Goal: Transaction & Acquisition: Book appointment/travel/reservation

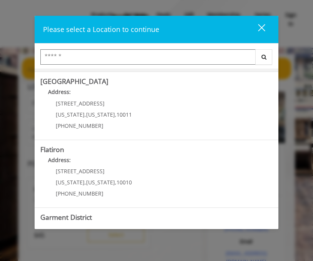
scroll to position [183, 0]
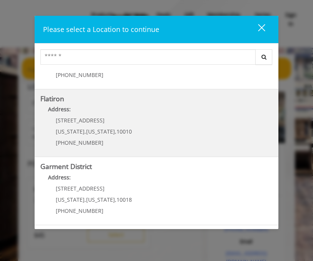
click at [149, 132] on "Flatiron Address: 10 E 23rd St New York , New York , 10010 (917) 475-1765" at bounding box center [156, 123] width 233 height 56
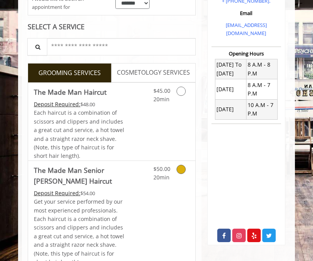
scroll to position [201, 0]
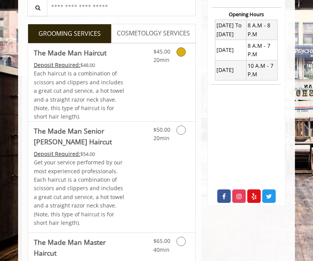
click at [175, 104] on div "$45.00 20min" at bounding box center [175, 83] width 42 height 78
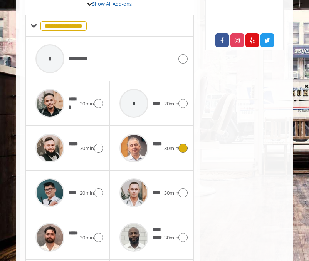
click at [185, 144] on icon at bounding box center [182, 148] width 9 height 9
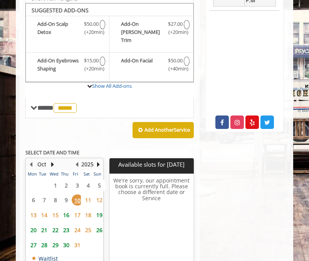
scroll to position [278, 0]
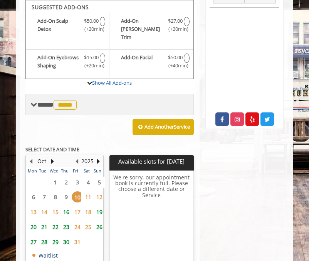
click at [67, 100] on span "*****" at bounding box center [65, 105] width 23 height 10
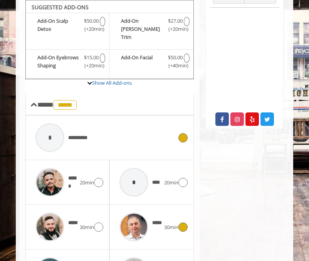
click at [63, 126] on div at bounding box center [49, 137] width 29 height 29
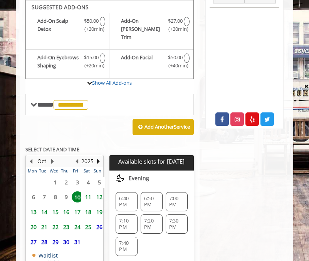
click at [122, 240] on span "7:40 PM" at bounding box center [126, 246] width 15 height 12
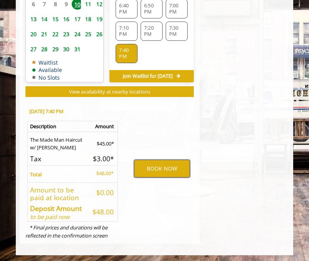
click at [156, 174] on button "BOOK NOW" at bounding box center [161, 169] width 55 height 18
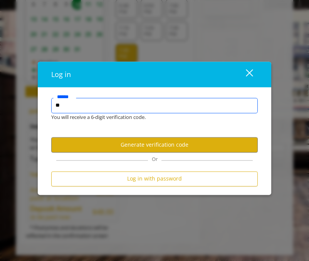
type input "*"
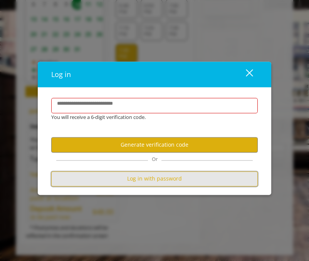
click at [122, 174] on button "Log in with password" at bounding box center [154, 178] width 206 height 15
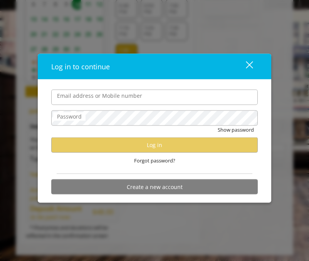
type input "**********"
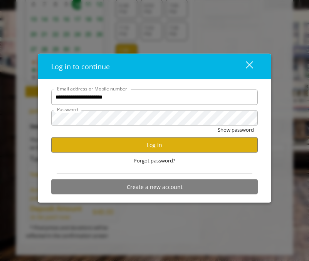
scroll to position [0, 0]
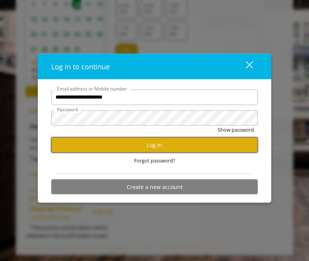
click at [139, 143] on button "Log in" at bounding box center [154, 144] width 206 height 15
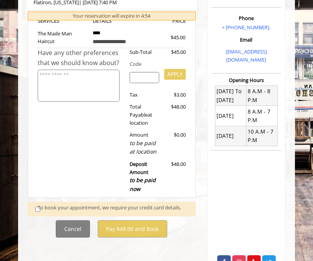
scroll to position [149, 0]
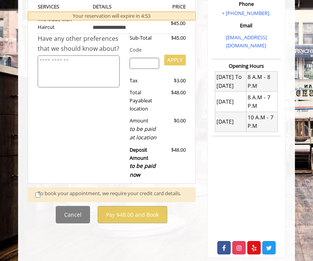
click at [38, 199] on div "To book your appointment, we require your credit card details." at bounding box center [113, 194] width 151 height 10
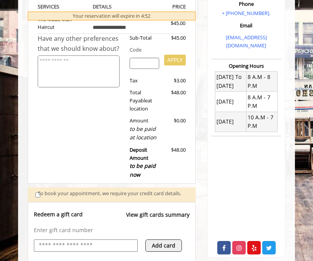
scroll to position [308, 0]
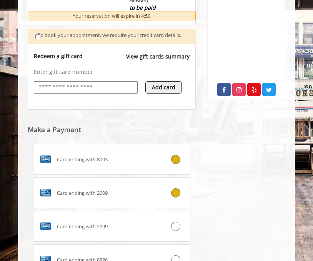
click at [114, 192] on label "Card ending with 2009" at bounding box center [112, 193] width 158 height 31
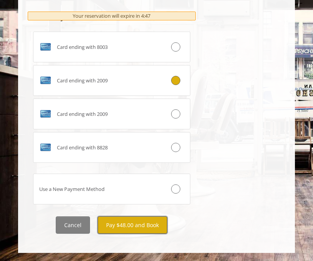
click at [159, 226] on button "Pay $48.00 and Book" at bounding box center [133, 224] width 70 height 17
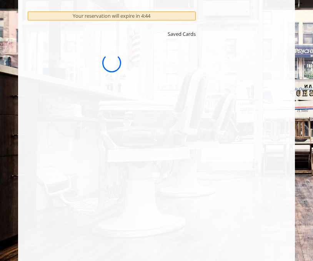
scroll to position [418, 0]
